Goal: Transaction & Acquisition: Purchase product/service

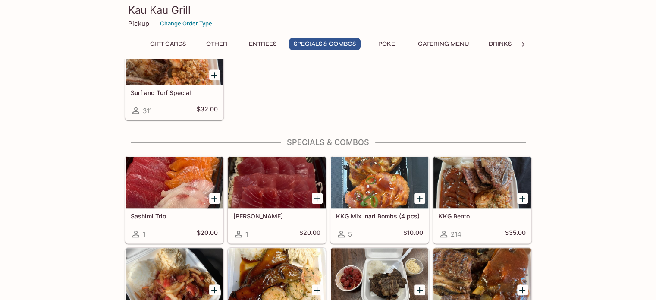
scroll to position [862, 0]
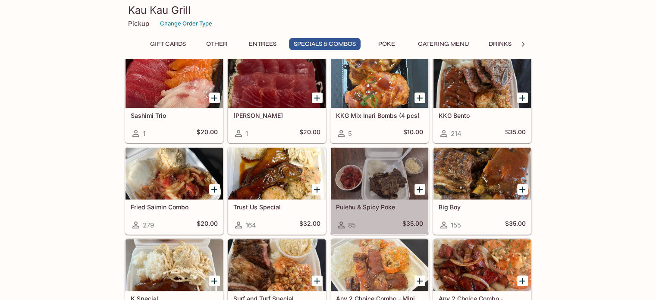
click at [368, 177] on div at bounding box center [379, 173] width 97 height 52
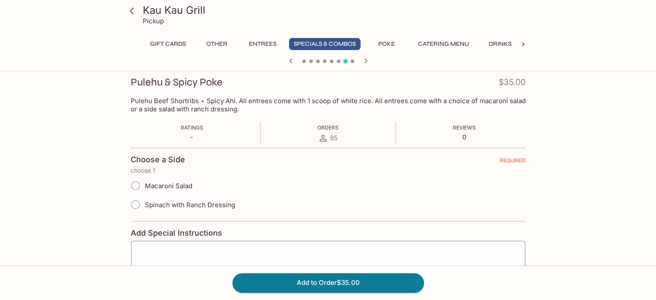
scroll to position [172, 0]
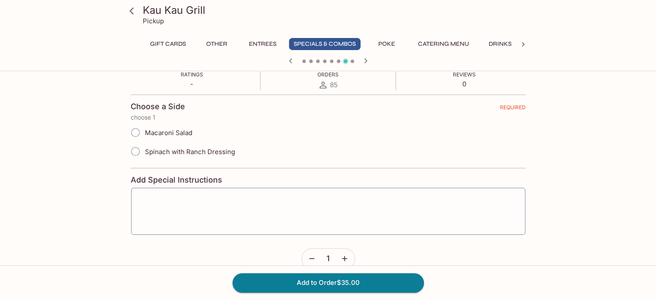
click at [154, 134] on span "Macaroni Salad" at bounding box center [168, 132] width 47 height 8
click at [144, 134] on input "Macaroni Salad" at bounding box center [135, 132] width 18 height 18
radio input "true"
click at [319, 285] on button "Add to Order $35.00" at bounding box center [327, 282] width 191 height 19
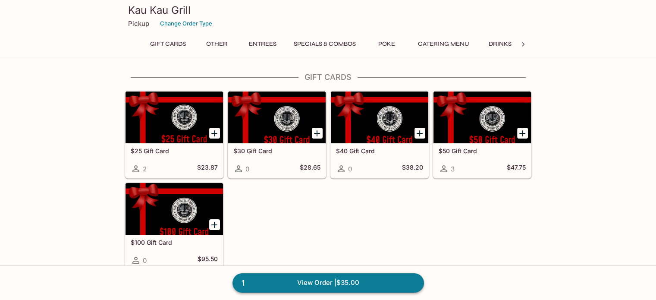
click at [319, 285] on link "1 View Order | $35.00" at bounding box center [327, 282] width 191 height 19
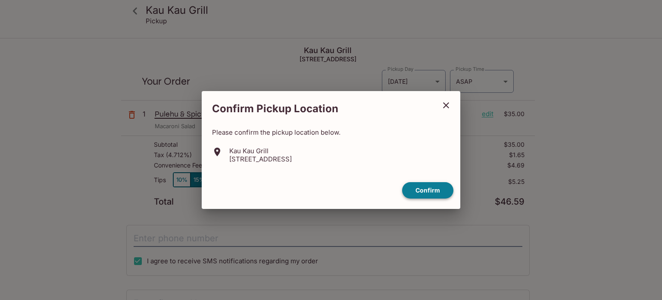
click at [429, 194] on button "Confirm" at bounding box center [427, 190] width 51 height 17
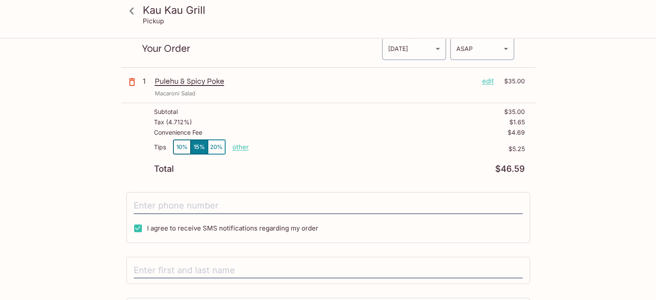
scroll to position [86, 0]
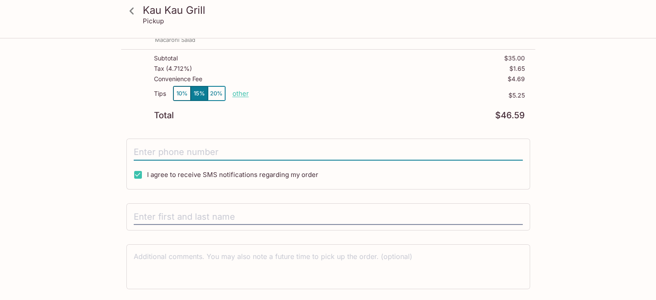
click at [241, 144] on input "tel" at bounding box center [328, 152] width 389 height 16
type input "[PHONE_NUMBER]"
type input "[PERSON_NAME]"
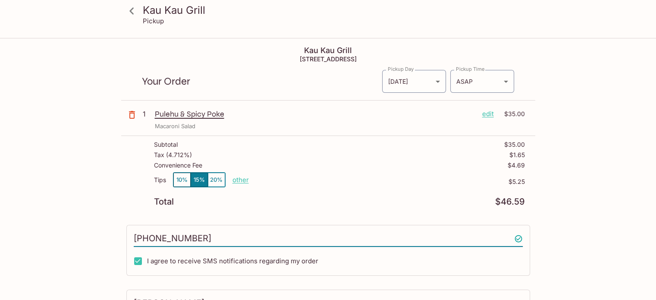
scroll to position [109, 0]
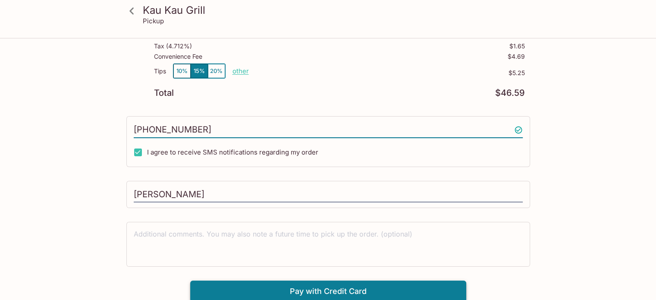
click at [318, 290] on button "Pay with Credit Card" at bounding box center [328, 291] width 276 height 22
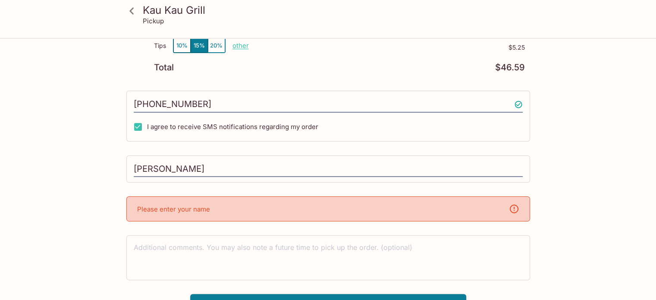
scroll to position [147, 0]
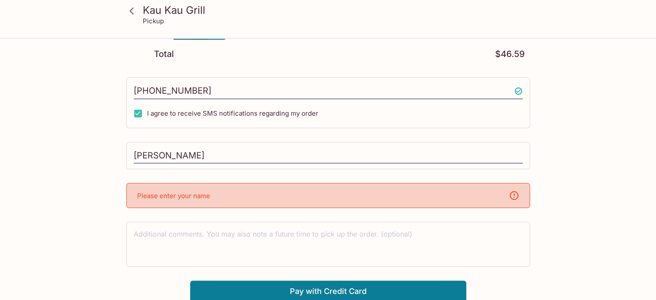
click at [287, 191] on div "Please enter your name" at bounding box center [327, 195] width 403 height 25
click at [253, 155] on input "[PERSON_NAME]" at bounding box center [328, 155] width 389 height 16
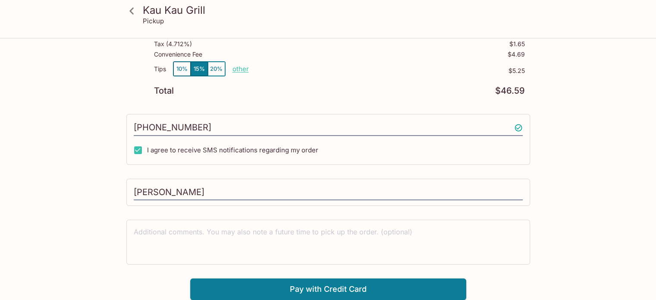
scroll to position [109, 0]
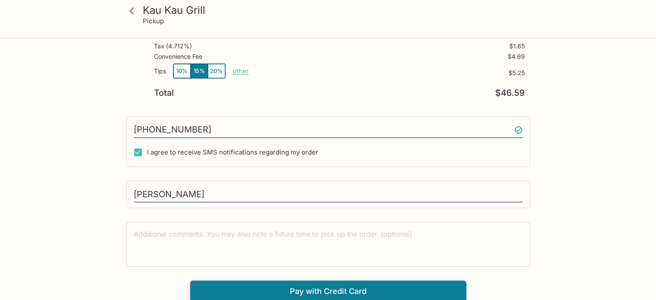
click at [317, 290] on button "Pay with Credit Card" at bounding box center [328, 291] width 276 height 22
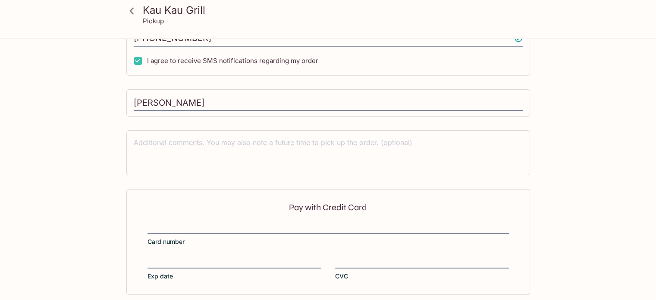
scroll to position [238, 0]
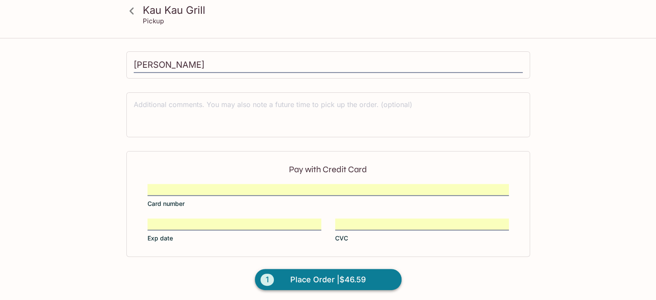
click at [350, 278] on span "Place Order | $46.59" at bounding box center [327, 279] width 75 height 14
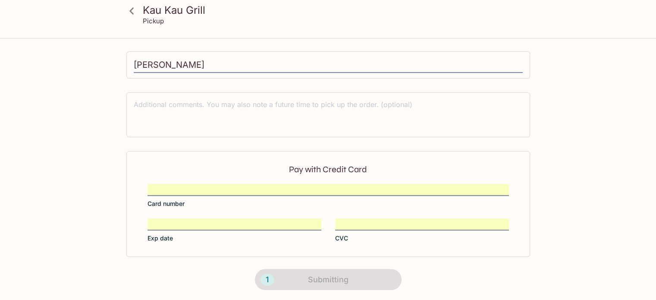
scroll to position [199, 0]
